Goal: Information Seeking & Learning: Learn about a topic

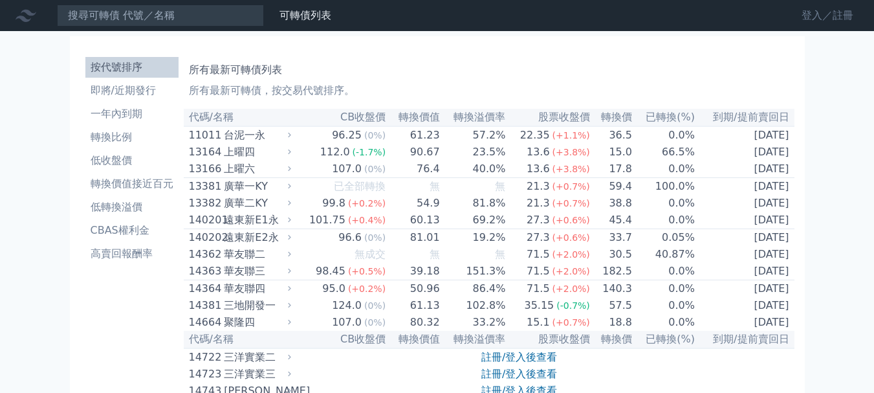
click at [827, 14] on link "登入／註冊" at bounding box center [828, 15] width 72 height 21
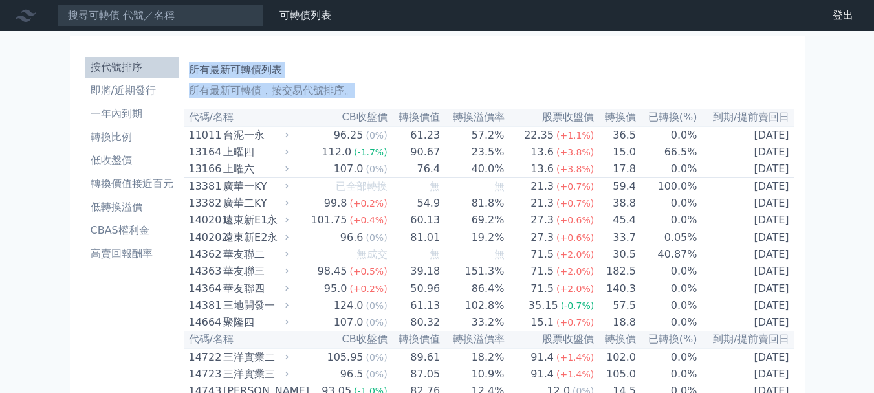
drag, startPoint x: 190, startPoint y: 66, endPoint x: 827, endPoint y: 135, distance: 640.7
copy div "所有最新可轉債列表 所有最新可轉債，按交易代號排序。"
click at [142, 113] on li "一年內到期" at bounding box center [131, 114] width 93 height 16
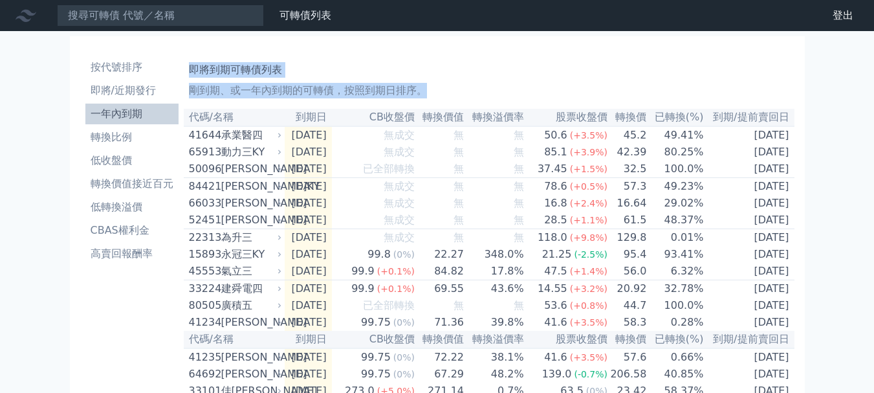
click at [119, 87] on li "即將/近期發行" at bounding box center [131, 91] width 93 height 16
